Goal: Task Accomplishment & Management: Manage account settings

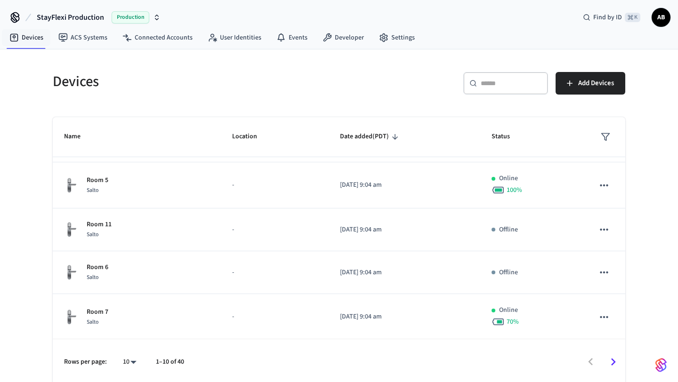
scroll to position [2, 0]
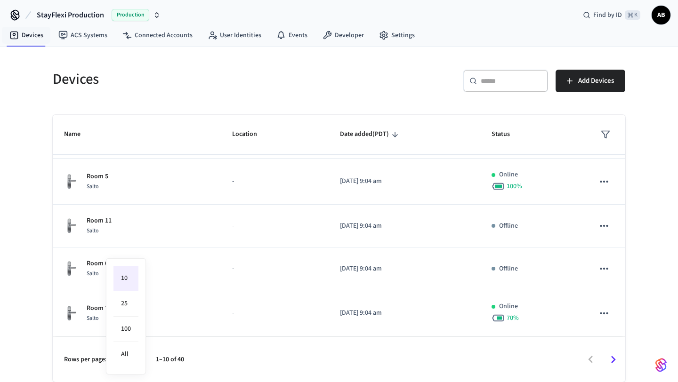
click at [133, 357] on body "StayFlexi Production Production Find by ID ⌘ K AB Devices ACS Systems Connected…" at bounding box center [339, 190] width 678 height 385
click at [133, 357] on li "All" at bounding box center [126, 354] width 25 height 25
type input "**"
click at [8, 310] on div "Devices ​ ​ Add Devices Name Location Date added (PDT) Status 409 Lockly - [DAT…" at bounding box center [339, 214] width 678 height 335
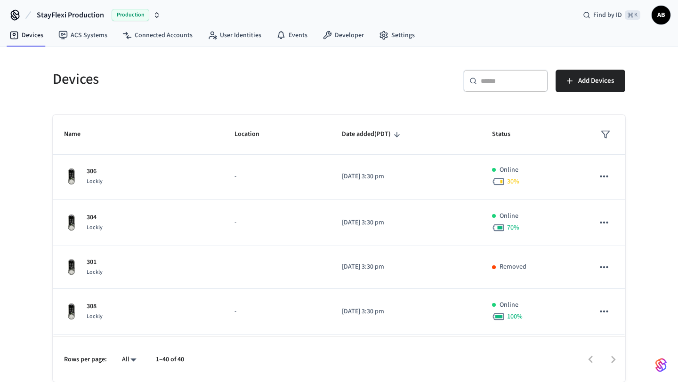
scroll to position [1632, 0]
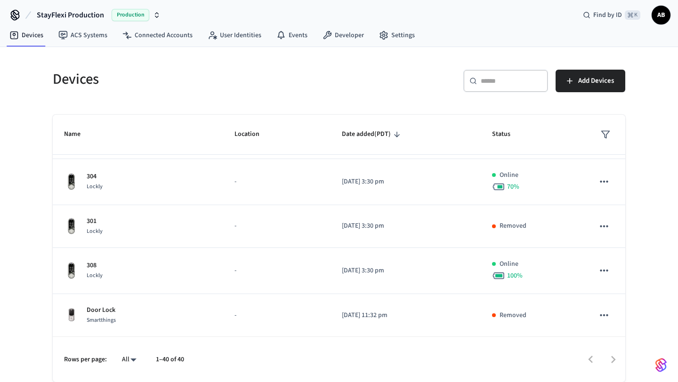
click at [477, 83] on div "​ ​" at bounding box center [506, 81] width 85 height 23
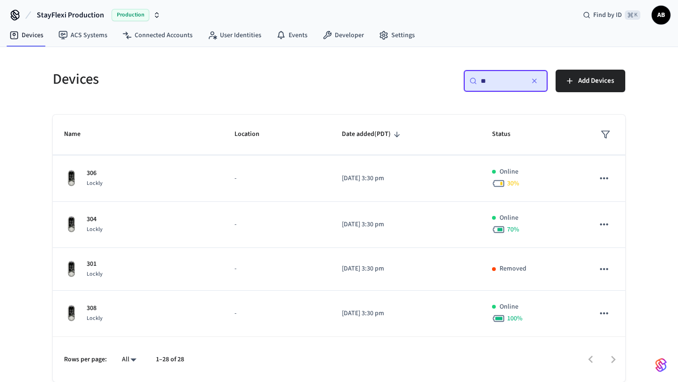
type input "*"
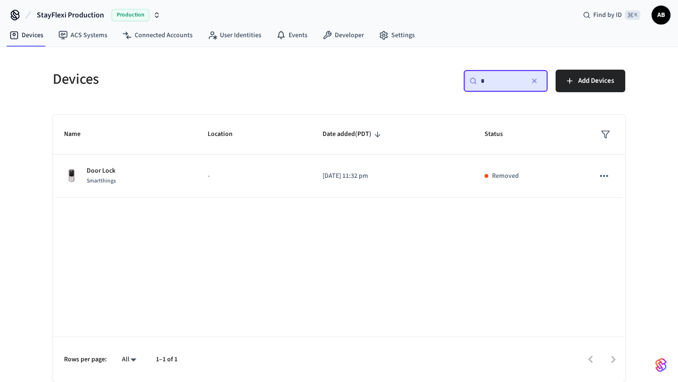
scroll to position [0, 0]
type input "*"
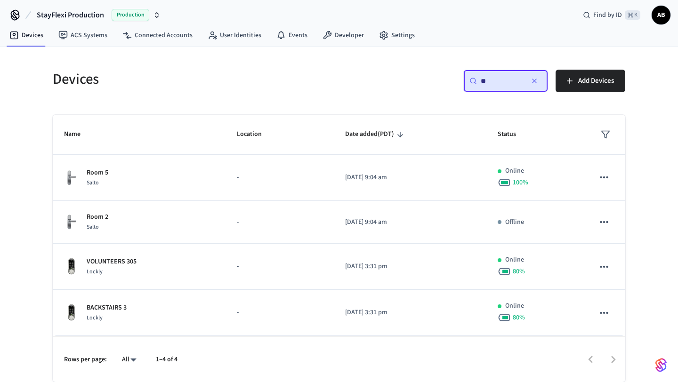
type input "*"
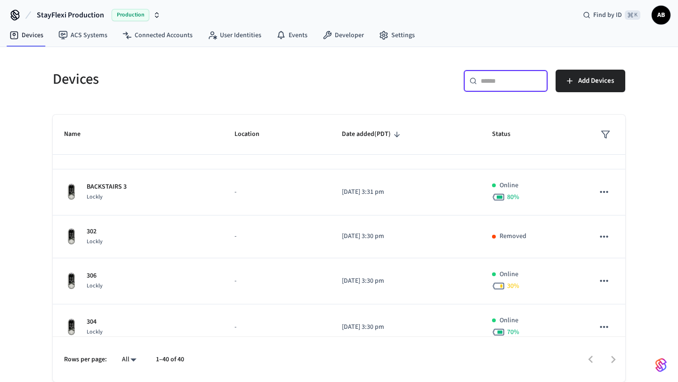
scroll to position [1632, 0]
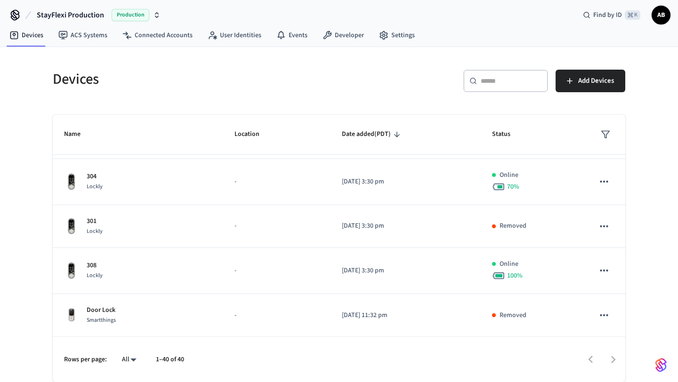
click at [615, 358] on div at bounding box center [409, 360] width 431 height 22
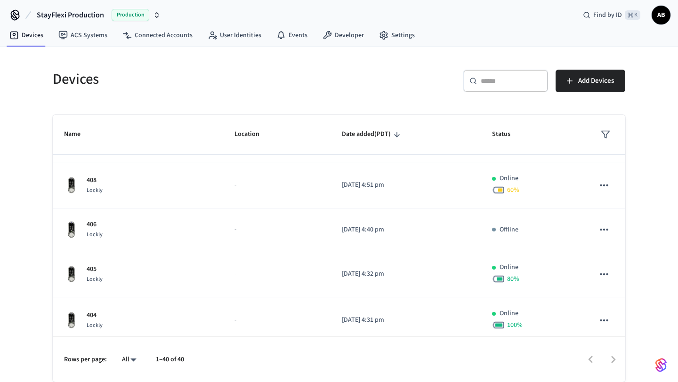
scroll to position [755, 0]
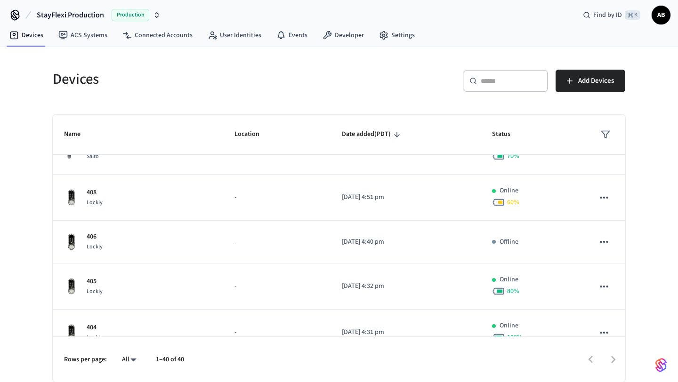
click at [132, 360] on body "StayFlexi Production Production Find by ID ⌘ K AB Devices ACS Systems Connected…" at bounding box center [339, 190] width 678 height 385
click at [254, 361] on div at bounding box center [339, 191] width 678 height 382
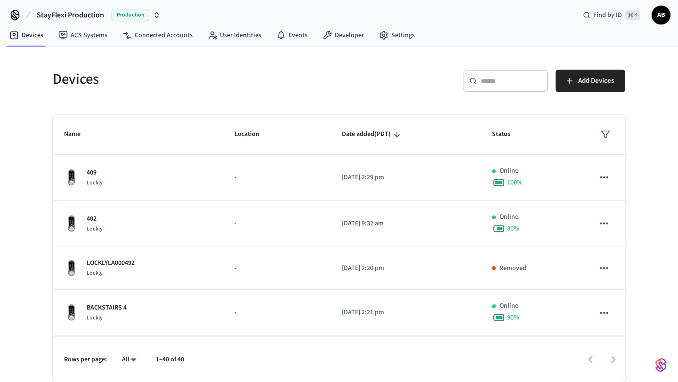
scroll to position [0, 0]
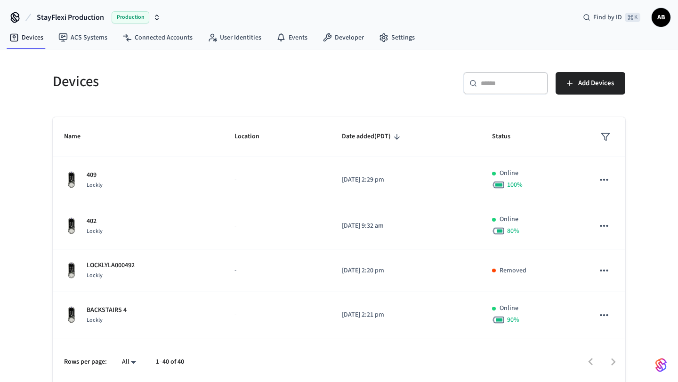
click at [501, 87] on input "text" at bounding box center [511, 83] width 61 height 9
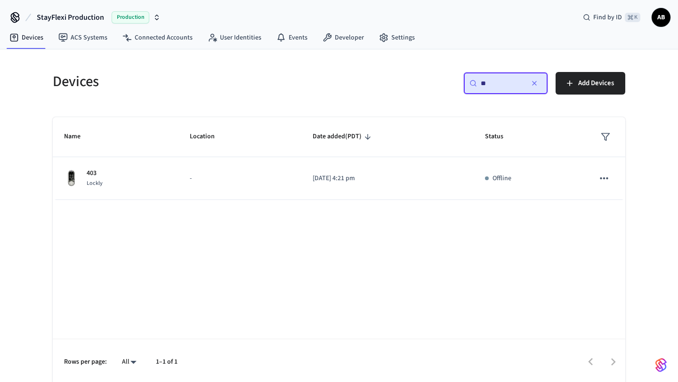
type input "*"
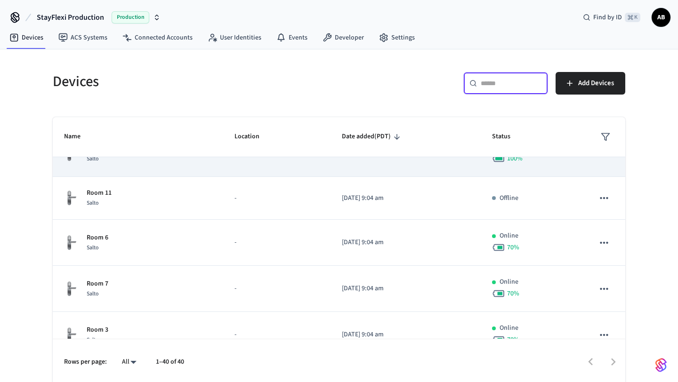
scroll to position [206, 0]
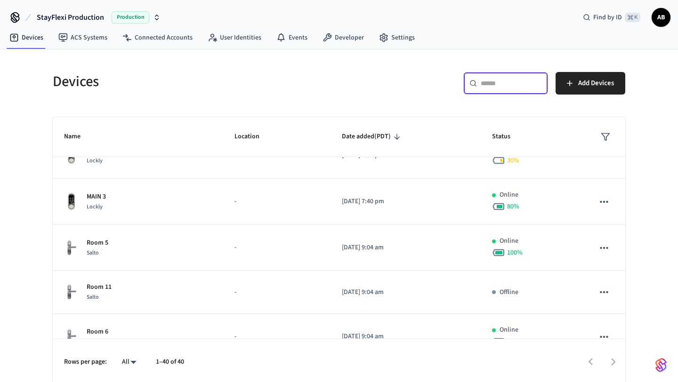
click at [506, 87] on input "text" at bounding box center [511, 83] width 61 height 9
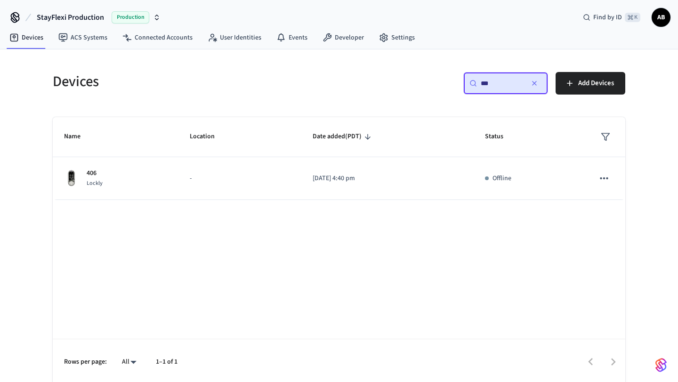
scroll to position [0, 0]
type input "***"
